Goal: Task Accomplishment & Management: Complete application form

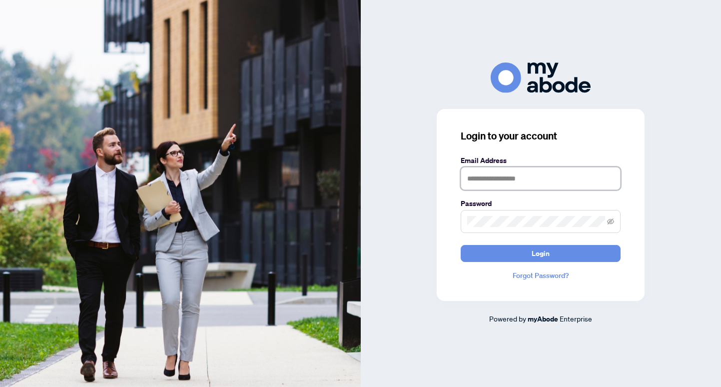
click at [532, 175] on input "text" at bounding box center [541, 178] width 160 height 23
type input "**********"
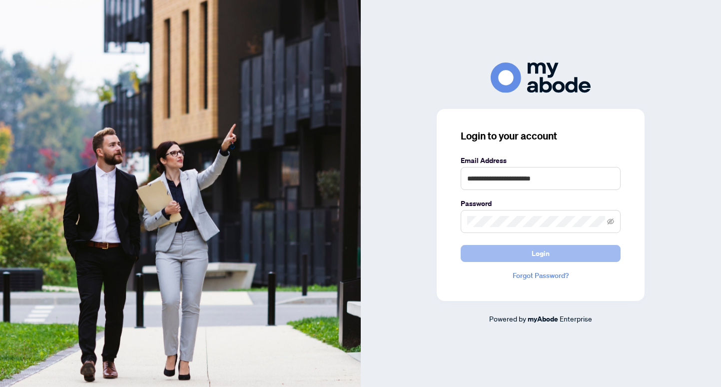
click at [548, 250] on span "Login" at bounding box center [541, 253] width 18 height 16
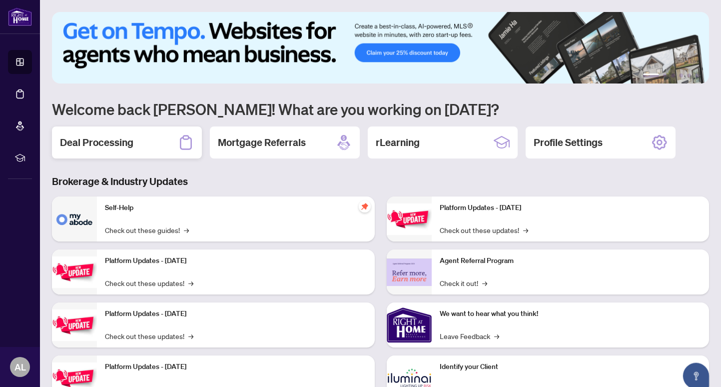
click at [145, 146] on div "Deal Processing" at bounding box center [127, 142] width 150 height 32
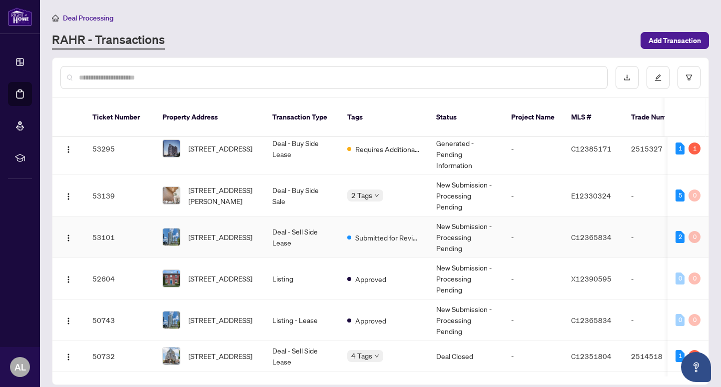
scroll to position [514, 0]
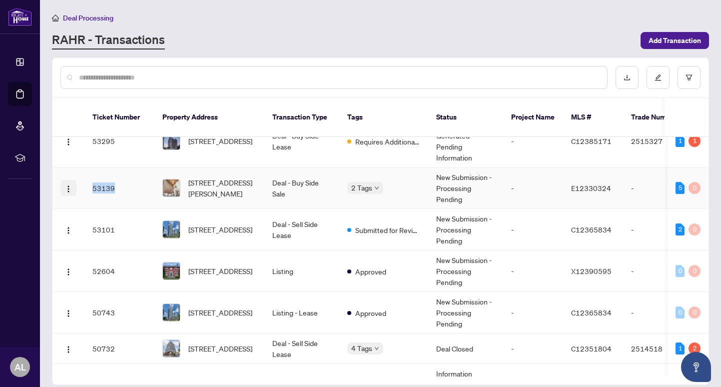
click at [72, 180] on button "button" at bounding box center [68, 188] width 16 height 16
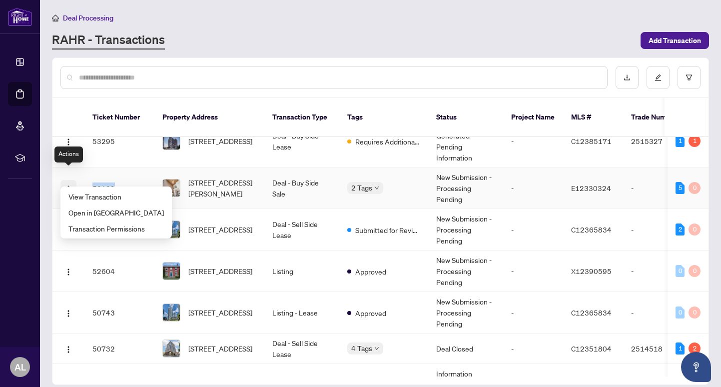
click at [72, 180] on button "button" at bounding box center [68, 188] width 16 height 16
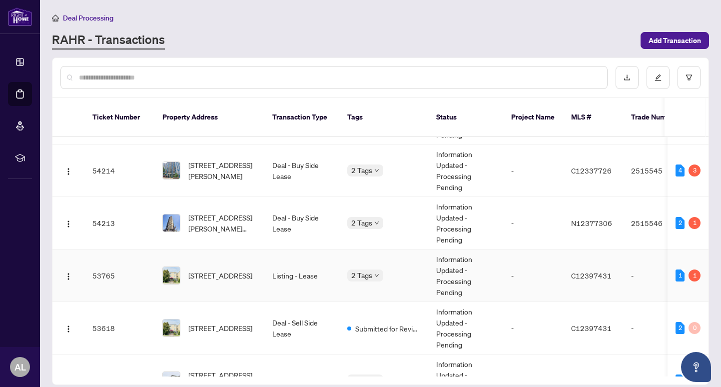
scroll to position [192, 0]
click at [223, 269] on span "[STREET_ADDRESS]" at bounding box center [220, 274] width 64 height 11
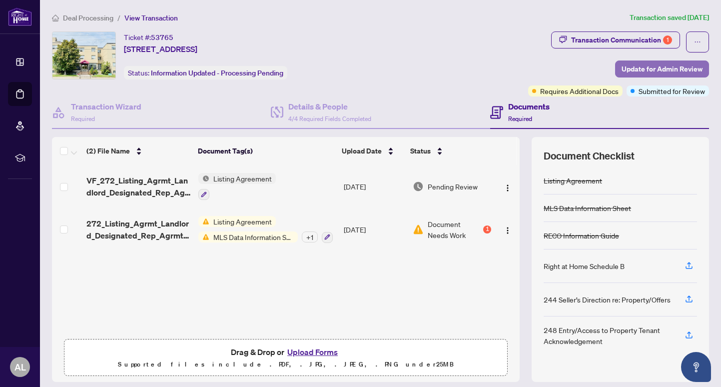
click at [634, 68] on span "Update for Admin Review" at bounding box center [661, 69] width 81 height 16
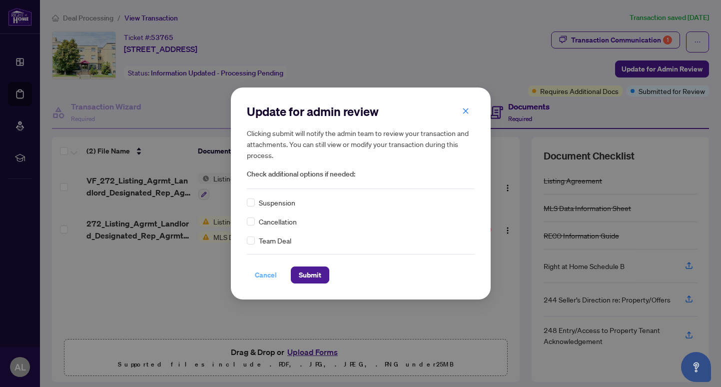
click at [262, 275] on span "Cancel" at bounding box center [266, 275] width 22 height 16
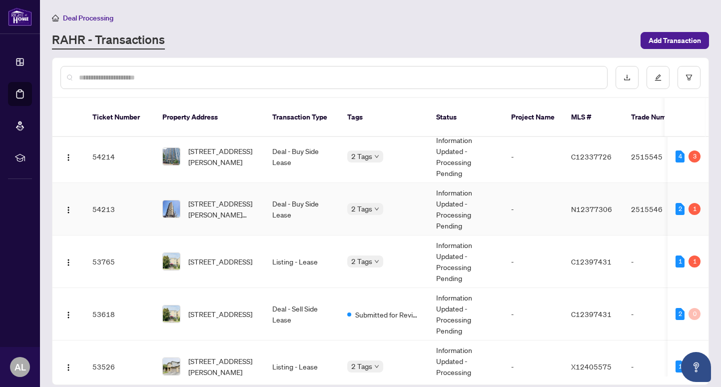
scroll to position [208, 0]
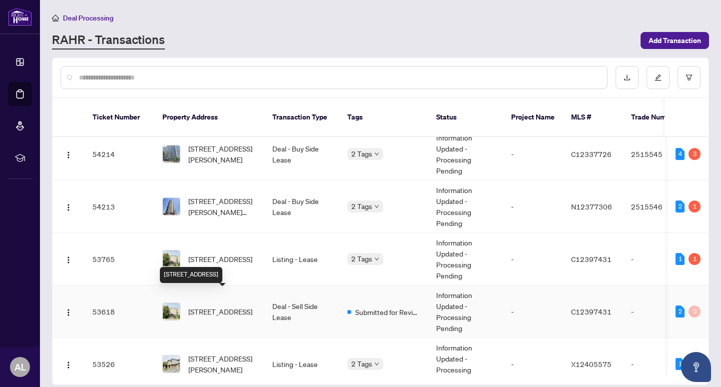
click at [217, 306] on span "[STREET_ADDRESS]" at bounding box center [220, 311] width 64 height 11
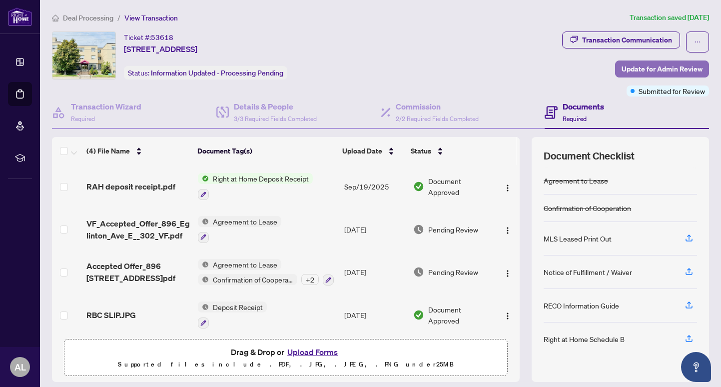
click at [654, 66] on span "Update for Admin Review" at bounding box center [661, 69] width 81 height 16
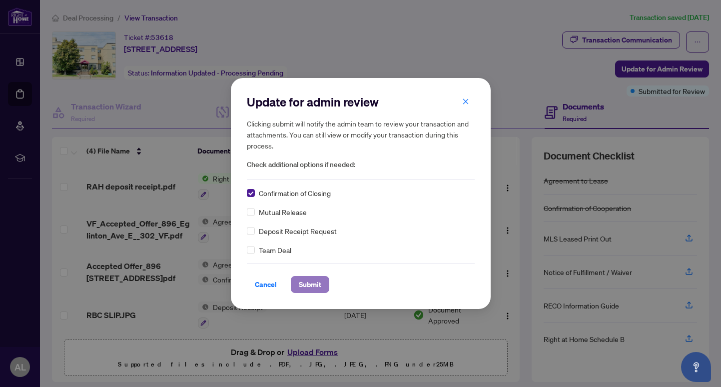
click at [303, 283] on span "Submit" at bounding box center [310, 284] width 22 height 16
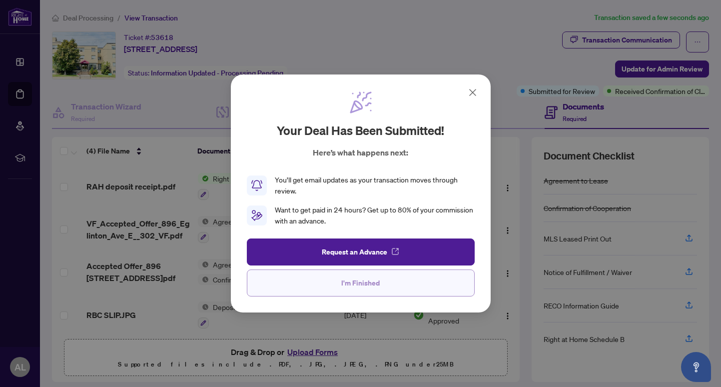
click at [351, 287] on span "I'm Finished" at bounding box center [360, 283] width 38 height 16
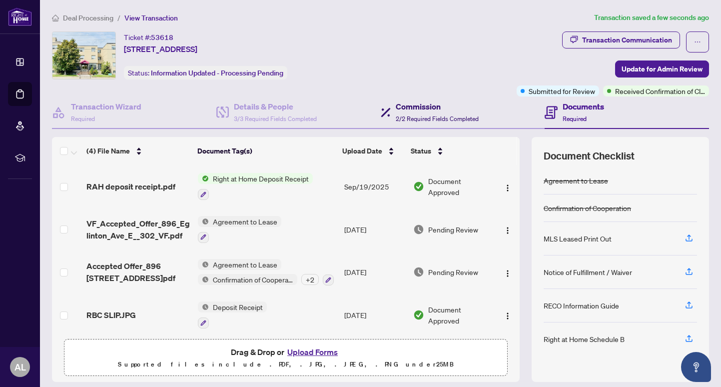
click at [422, 115] on span "2/2 Required Fields Completed" at bounding box center [437, 118] width 83 height 7
